Goal: Find specific page/section: Find specific page/section

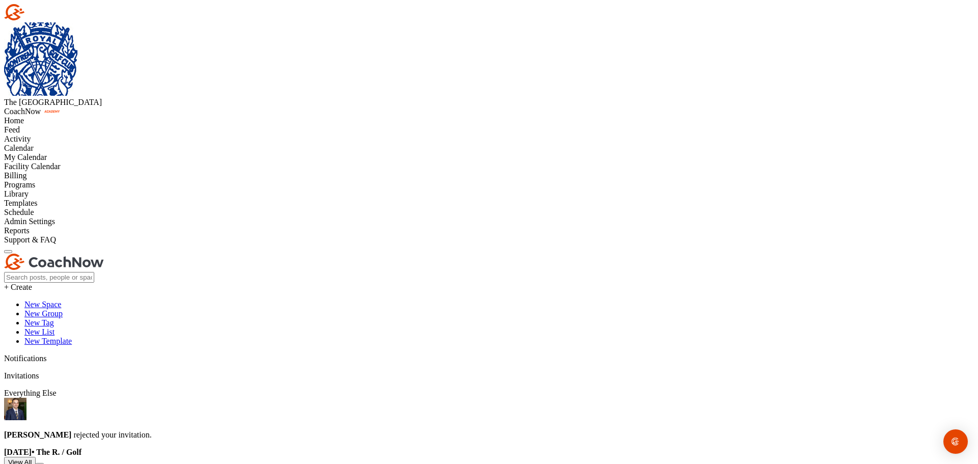
scroll to position [176, 0]
